Goal: Transaction & Acquisition: Subscribe to service/newsletter

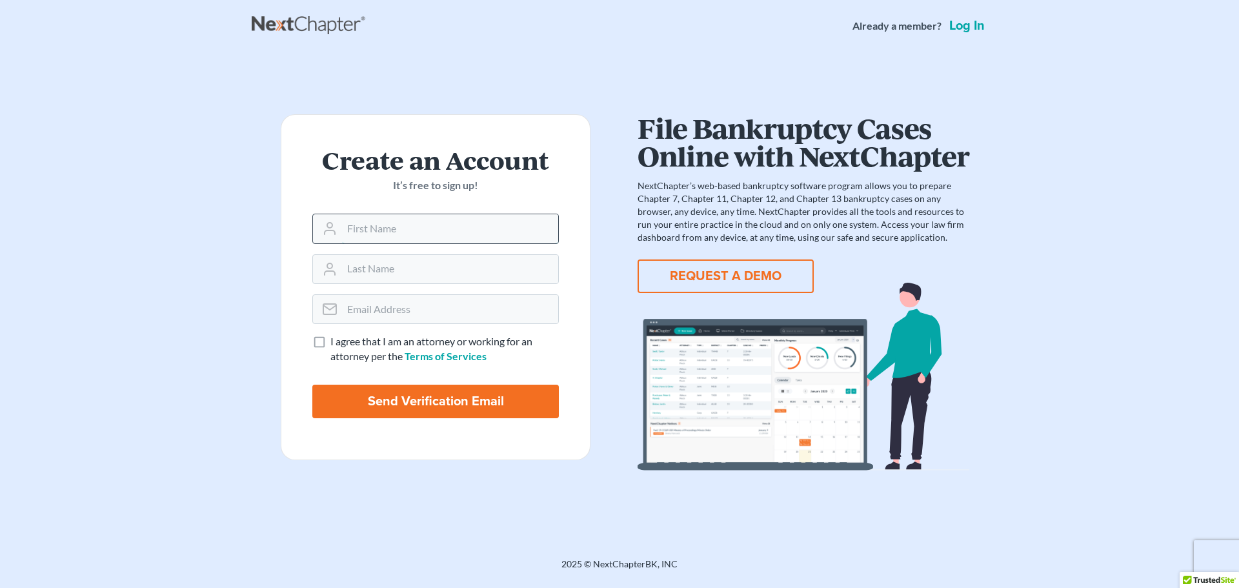
click at [363, 230] on input "text" at bounding box center [450, 228] width 216 height 28
type input "Anthony"
type input "Atwell"
click at [330, 339] on label "I agree that I am an attorney or working for an attorney per the Terms of Servi…" at bounding box center [444, 349] width 228 height 30
click at [336, 339] on input "I agree that I am an attorney or working for an attorney per the Terms of Servi…" at bounding box center [340, 338] width 8 height 8
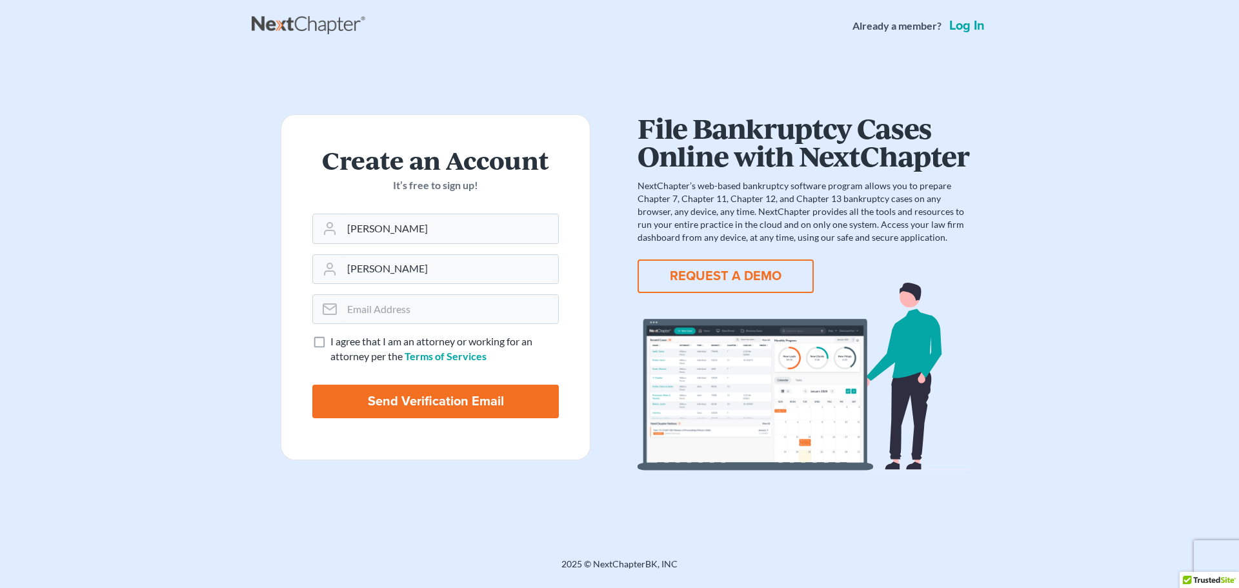
checkbox input "true"
click at [357, 309] on input "email" at bounding box center [450, 309] width 216 height 28
type input "atwellesq@gmail.com"
click at [474, 401] on input "Send Verification Email" at bounding box center [435, 402] width 246 height 34
type input "Thinking..."
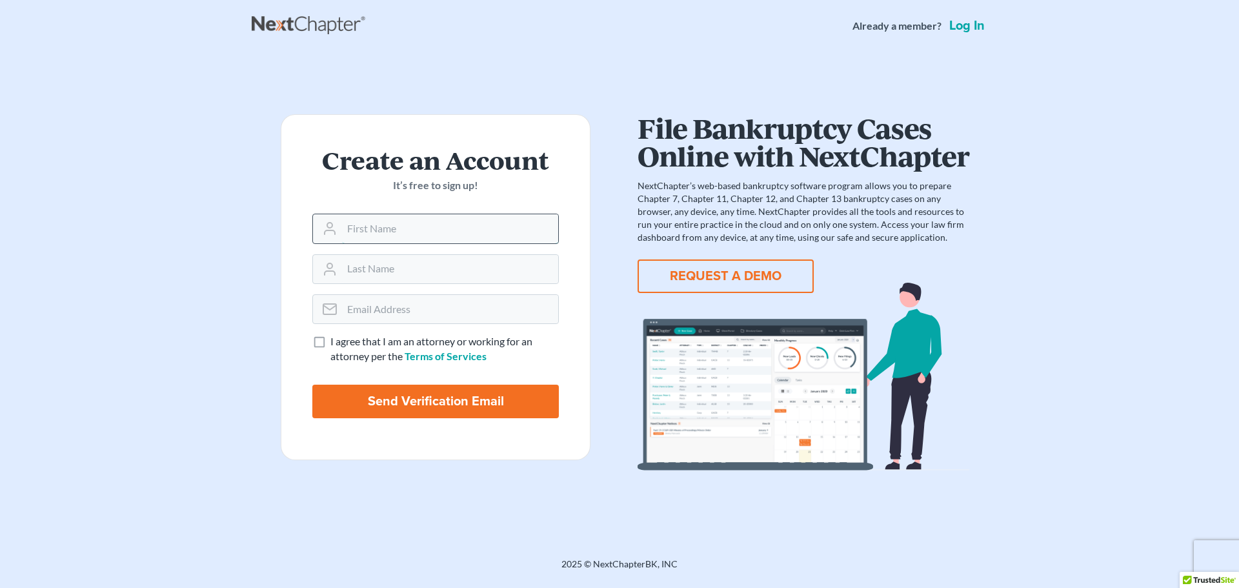
click at [421, 228] on input "text" at bounding box center [450, 228] width 216 height 28
click at [172, 213] on main "Create an Account It’s free to sign up! I agree that I am an attorney or workin…" at bounding box center [619, 289] width 1239 height 475
drag, startPoint x: 562, startPoint y: 557, endPoint x: 691, endPoint y: 559, distance: 129.1
click at [691, 559] on div "2025 © NextChapterBK, INC" at bounding box center [620, 568] width 736 height 23
copy div "2025 © NextChapterBK, INC"
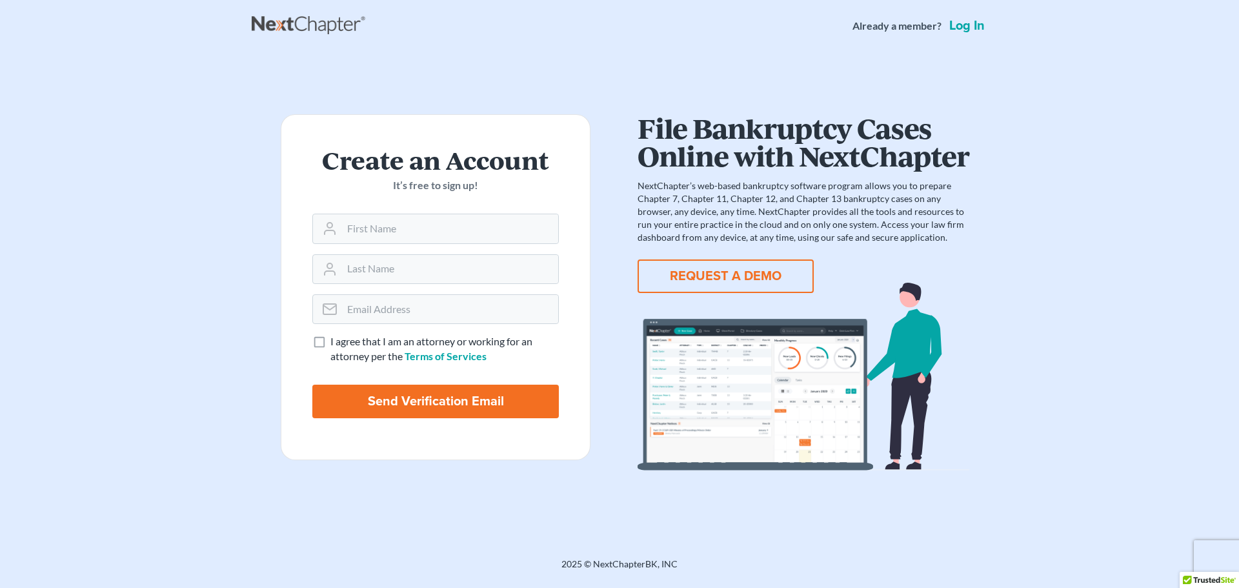
click at [964, 20] on link "Log in" at bounding box center [967, 25] width 41 height 13
